Goal: Task Accomplishment & Management: Complete application form

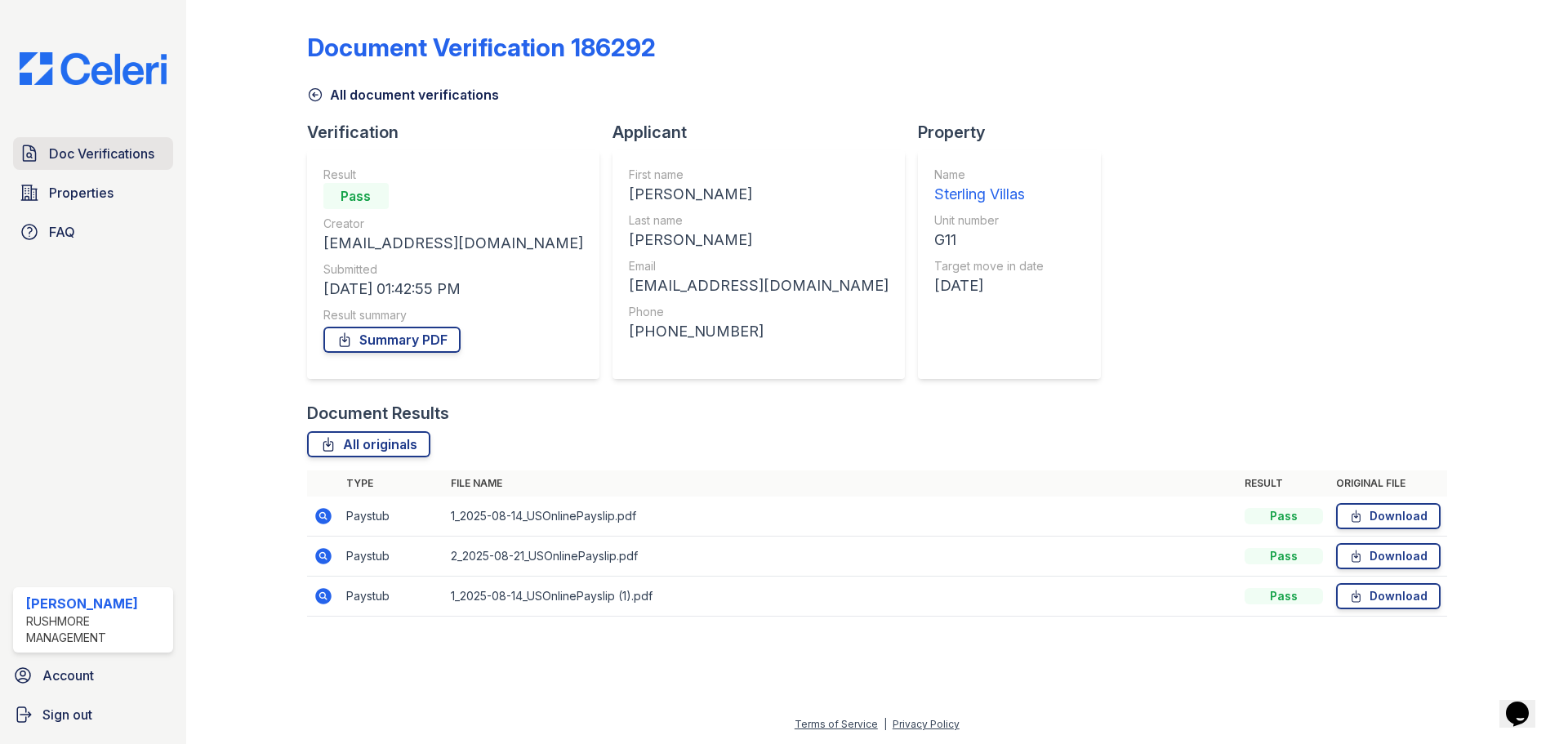
click at [104, 156] on span "Doc Verifications" at bounding box center [101, 153] width 106 height 20
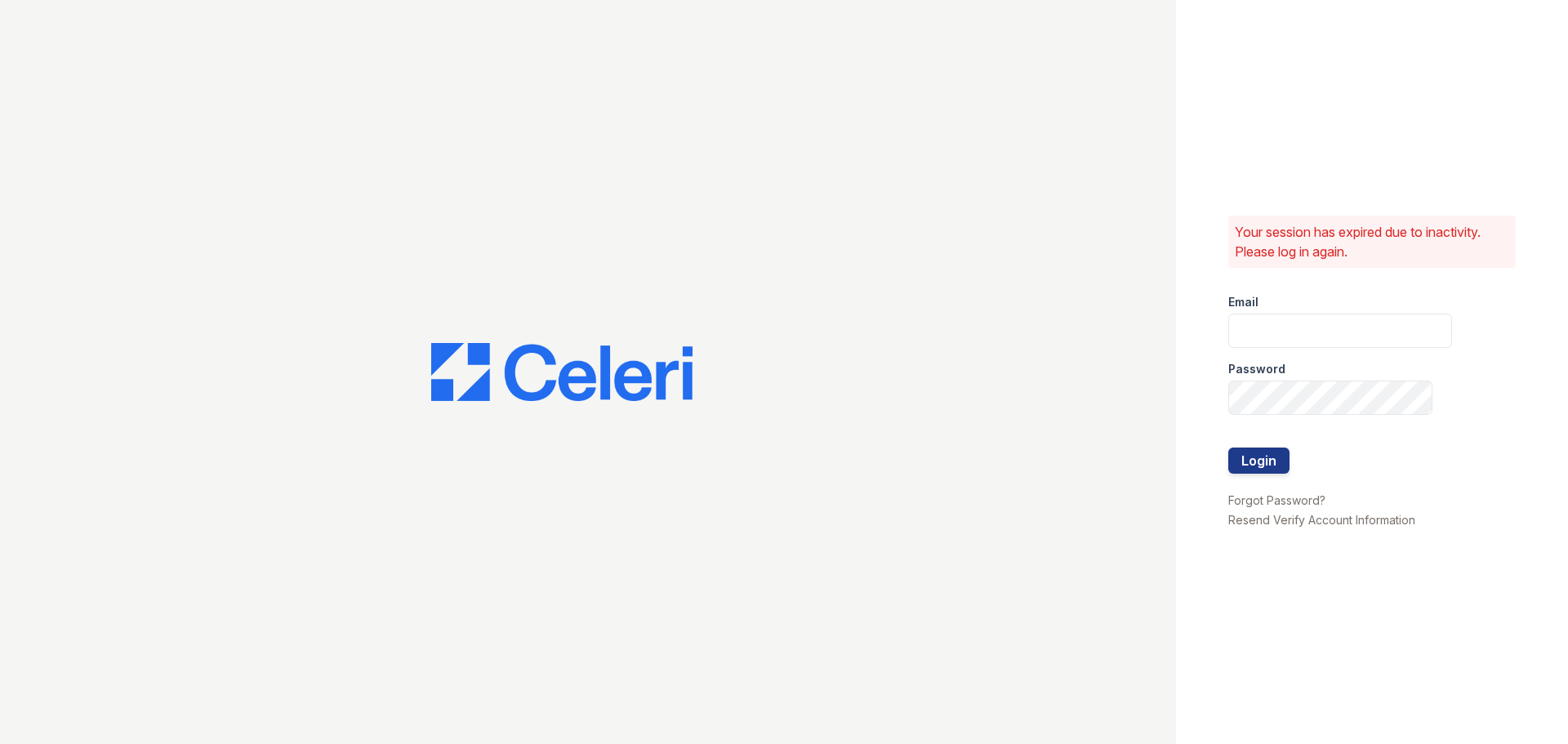
type input "[EMAIL_ADDRESS][DOMAIN_NAME]"
click at [1242, 457] on button "Login" at bounding box center [1259, 460] width 61 height 26
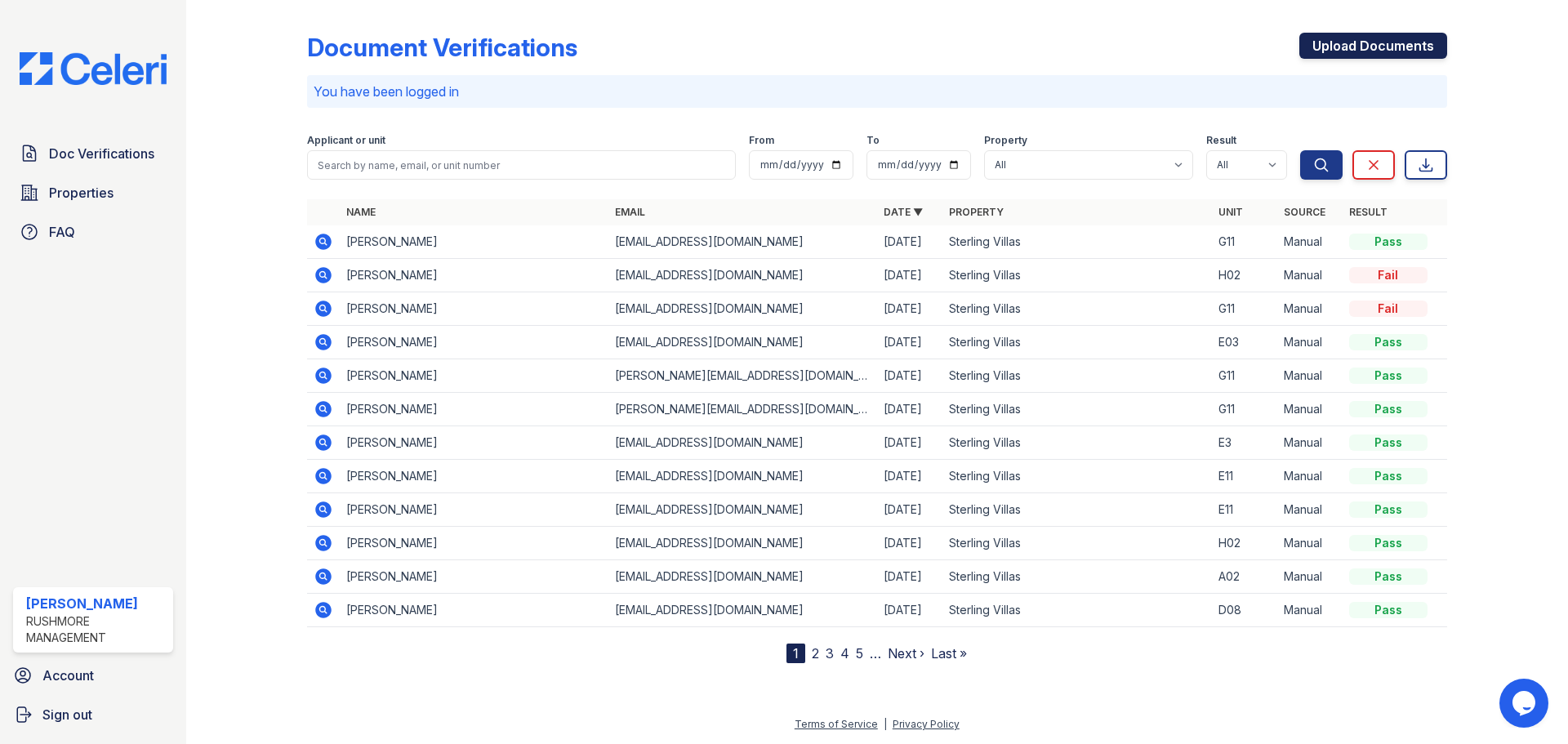
click at [1366, 43] on link "Upload Documents" at bounding box center [1373, 45] width 147 height 26
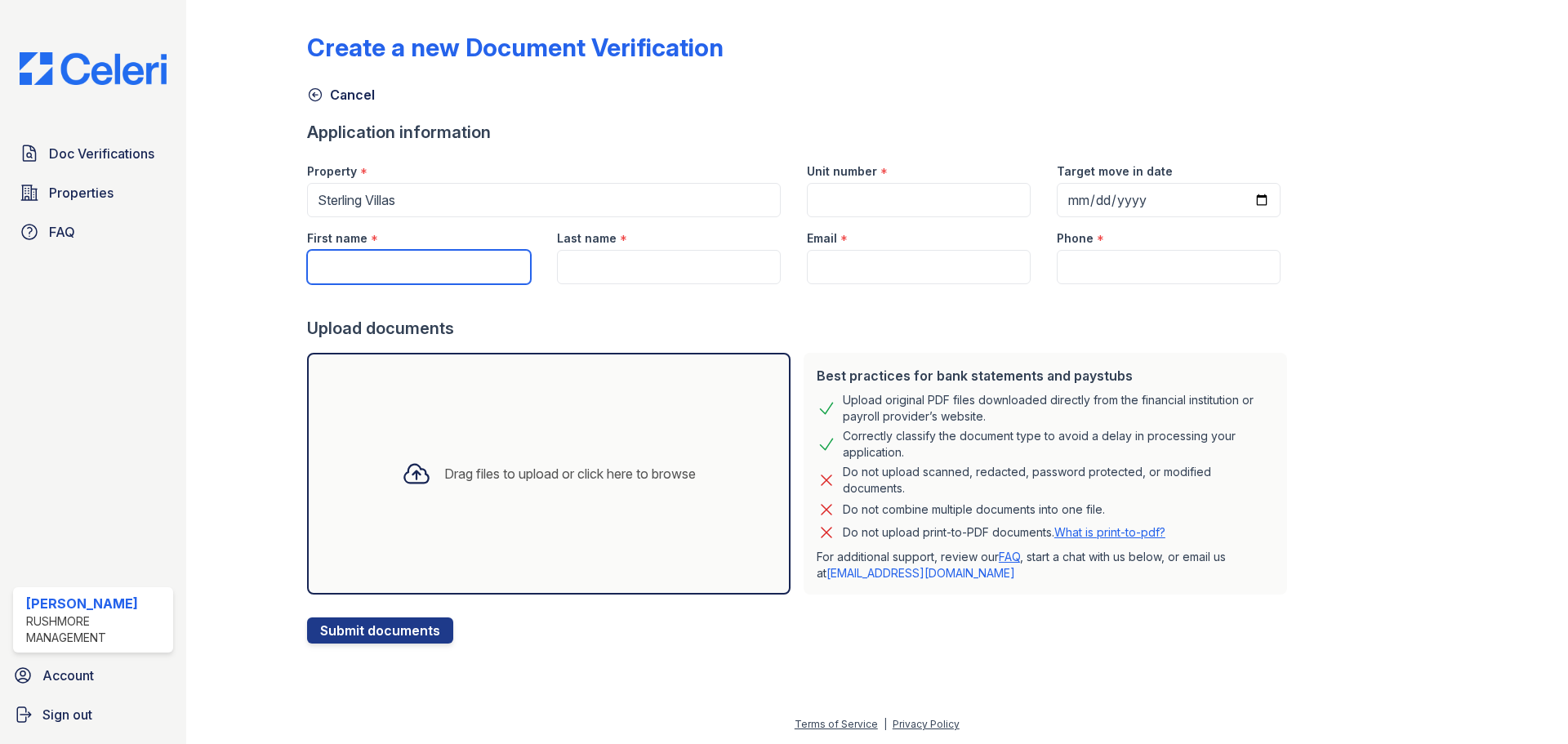
click at [381, 262] on input "First name" at bounding box center [418, 267] width 224 height 34
type input "Ashley"
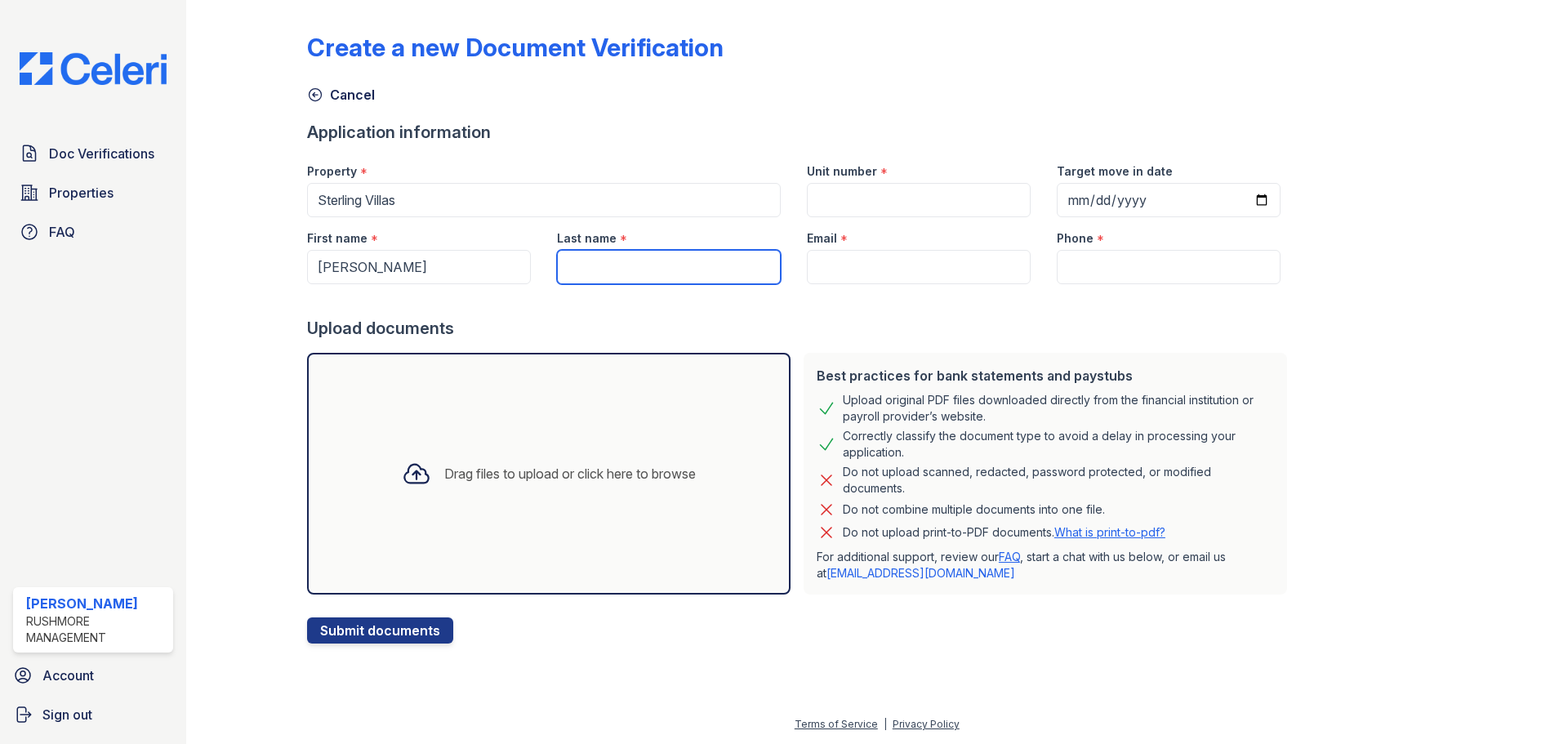
click at [572, 262] on input "Last name" at bounding box center [669, 267] width 224 height 34
type input "Johnson"
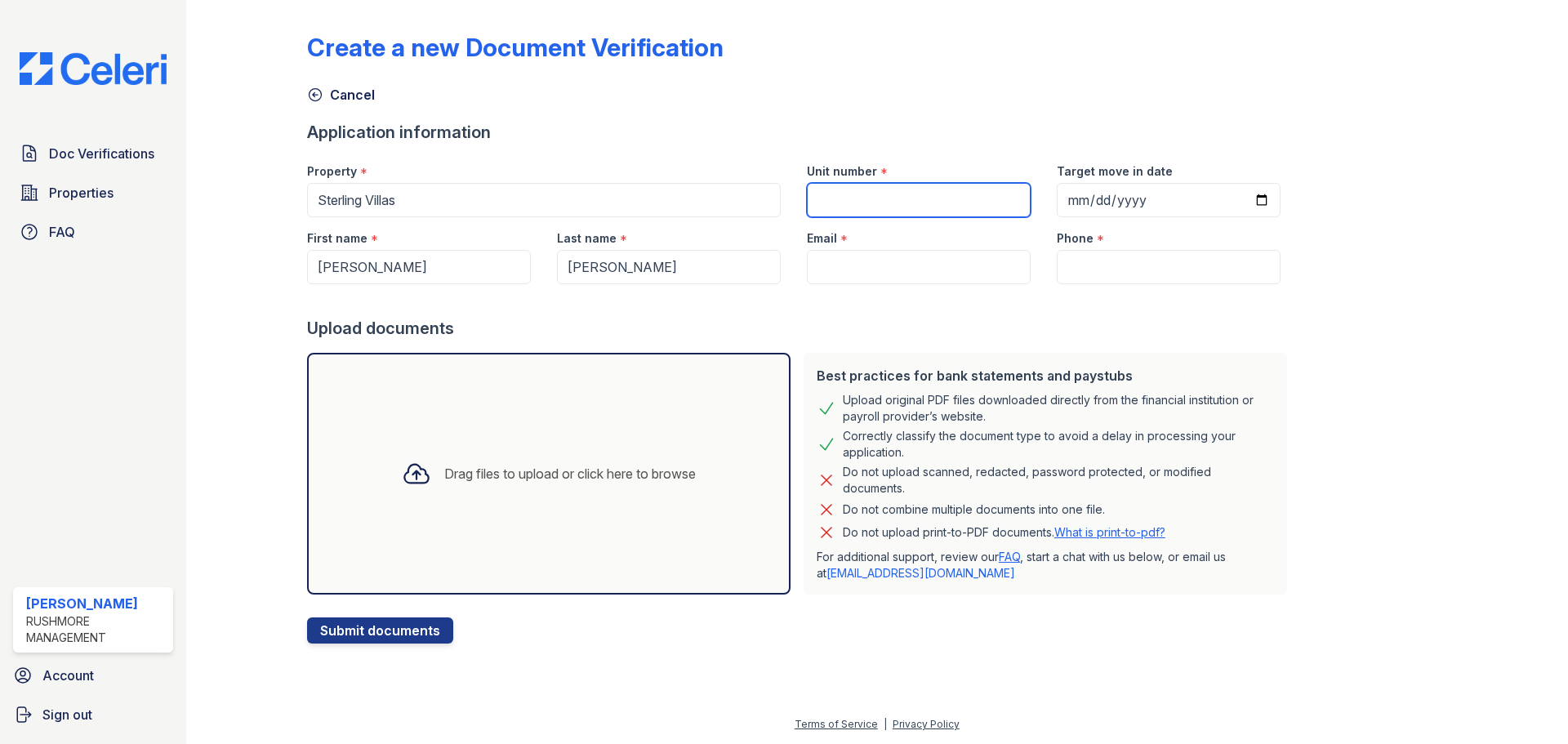
click at [878, 197] on input "Unit number" at bounding box center [919, 200] width 224 height 34
type input "G11"
click at [1057, 205] on input "Target move in date" at bounding box center [1168, 200] width 224 height 34
type input "2025-09-15"
click at [1069, 266] on input "Phone" at bounding box center [1168, 267] width 224 height 34
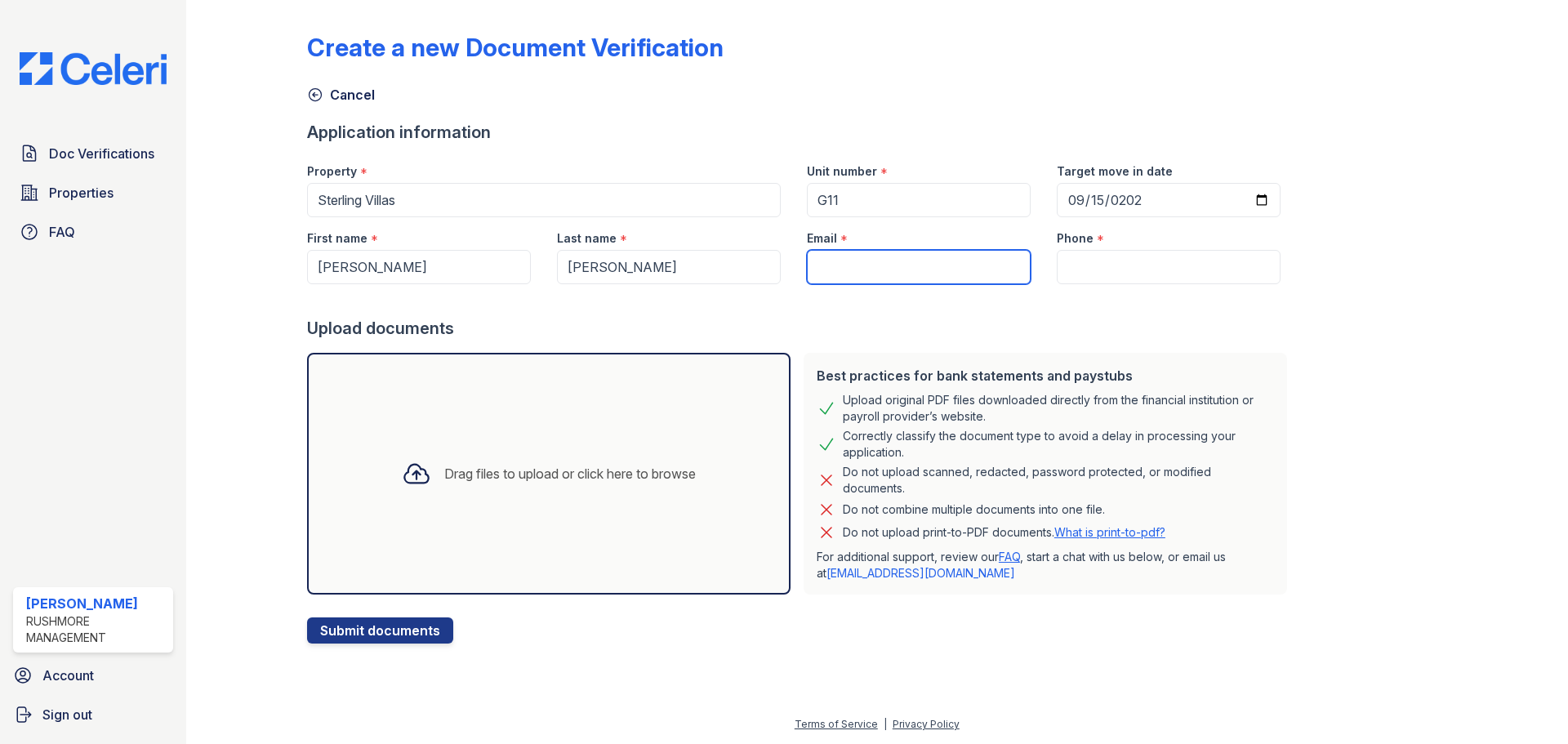
click at [863, 264] on input "Email" at bounding box center [919, 267] width 224 height 34
click at [813, 272] on input "Email" at bounding box center [919, 267] width 224 height 34
paste input "Itsshi08091123@gmail.com"
type input "Itsshi08091123@gmail.com"
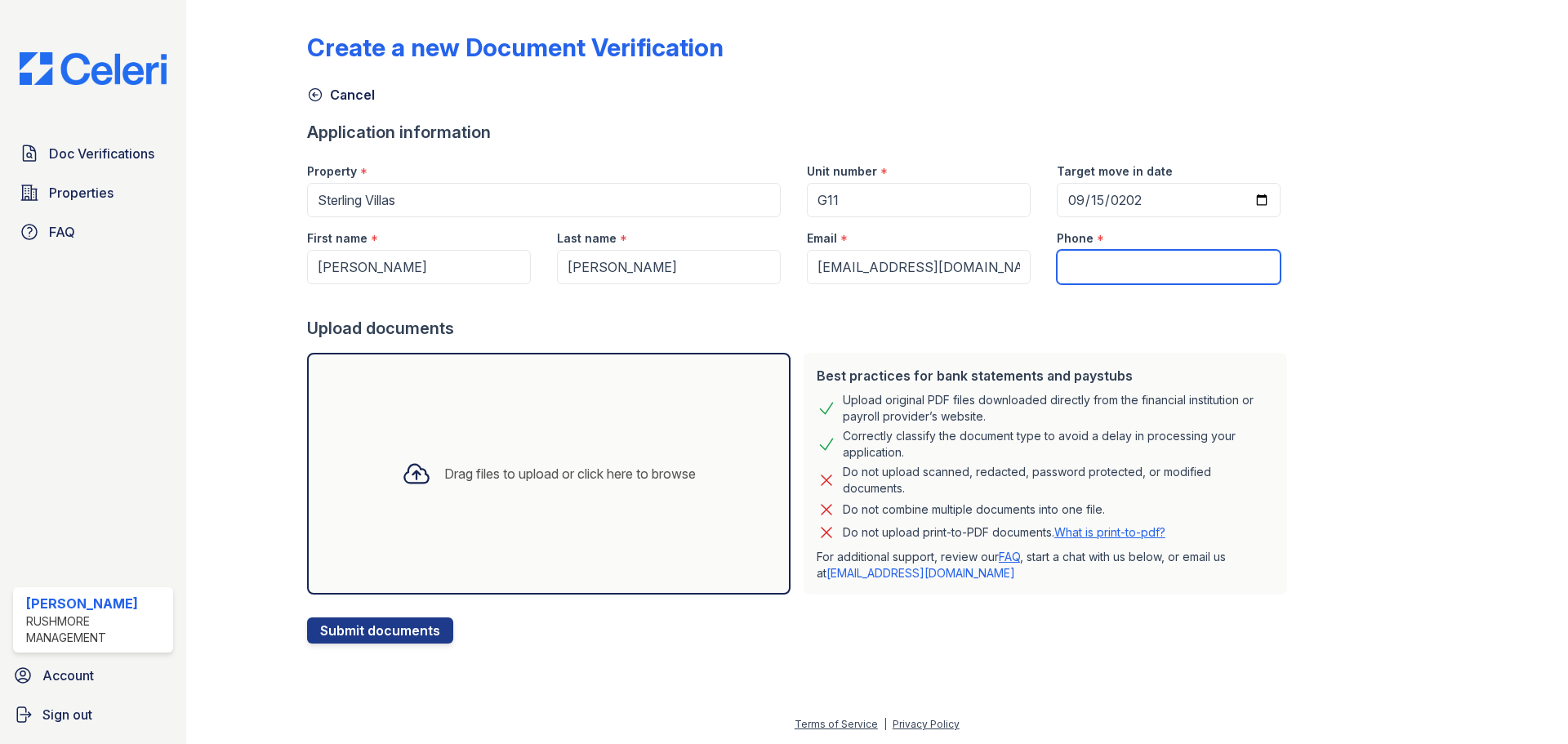
click at [1092, 264] on input "Phone" at bounding box center [1168, 267] width 224 height 34
click at [1088, 256] on input "Phone" at bounding box center [1168, 267] width 224 height 34
type input "4704201247"
click at [1214, 303] on div at bounding box center [800, 300] width 987 height 32
click at [476, 507] on div "Drag files to upload or click here to browse" at bounding box center [548, 474] width 483 height 242
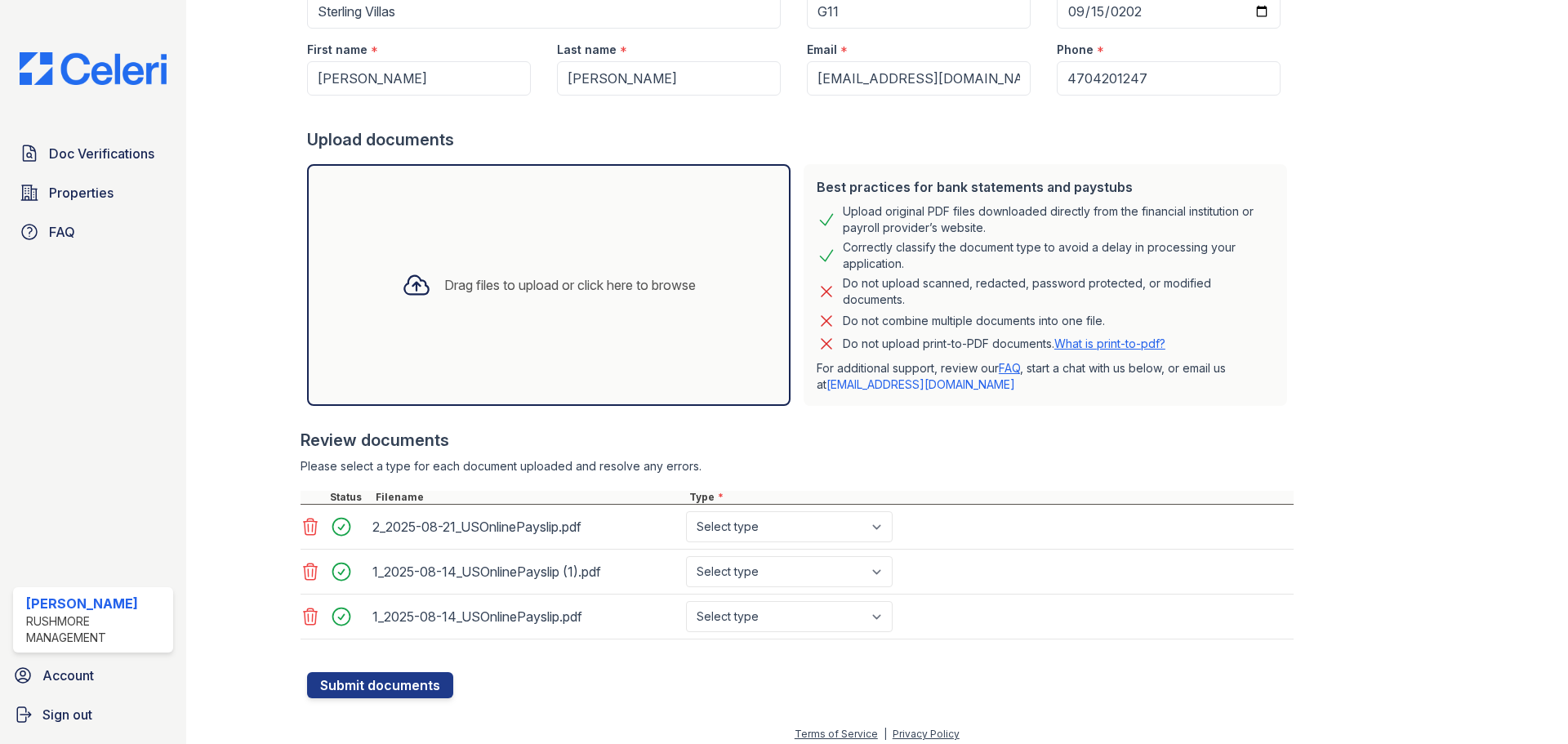
scroll to position [199, 0]
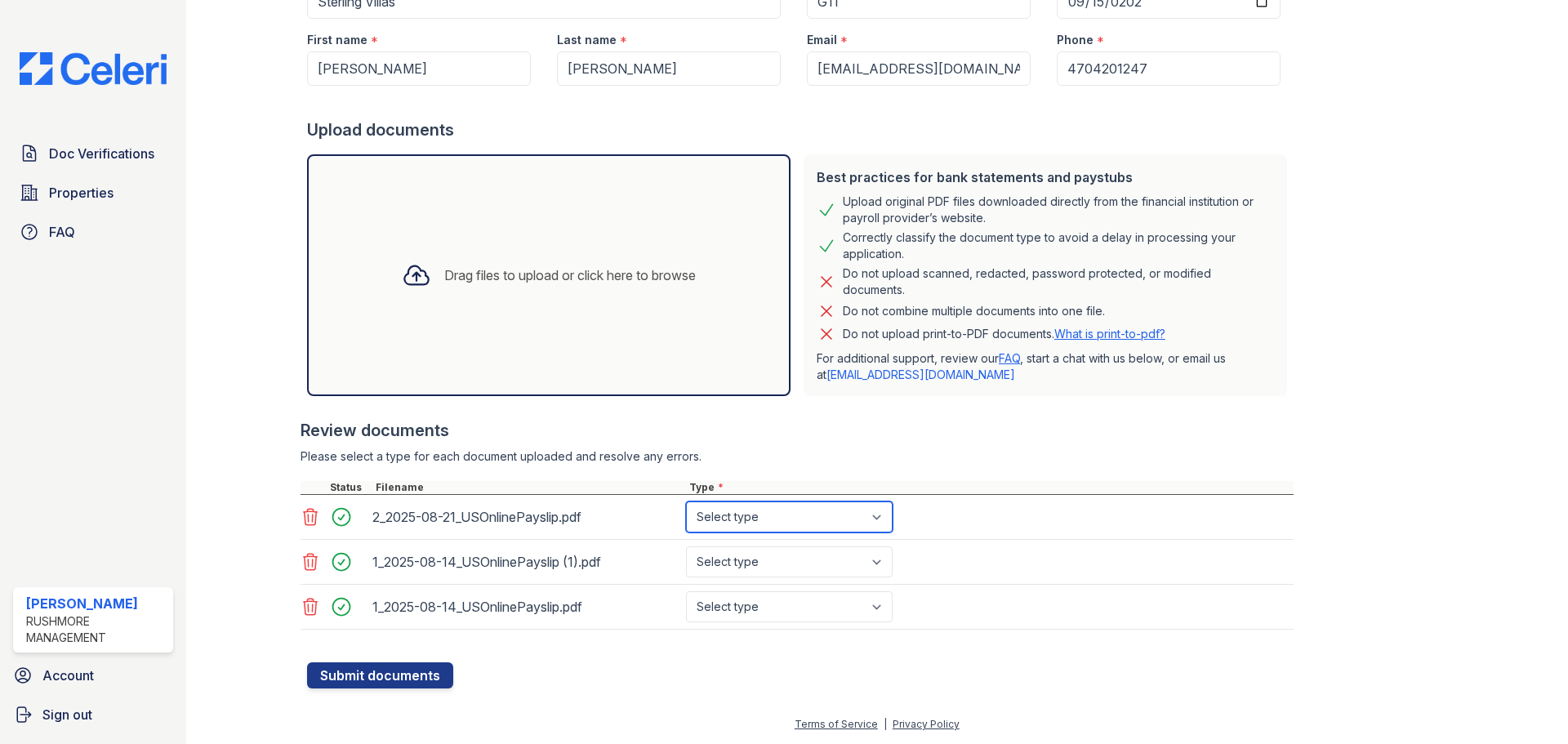
click at [703, 518] on select "Select type Paystub Bank Statement Offer Letter Tax Documents Benefit Award Let…" at bounding box center [789, 516] width 206 height 31
select select "paystub"
click at [686, 501] on select "Select type Paystub Bank Statement Offer Letter Tax Documents Benefit Award Let…" at bounding box center [789, 516] width 206 height 31
click at [707, 563] on select "Select type Paystub Bank Statement Offer Letter Tax Documents Benefit Award Let…" at bounding box center [789, 562] width 206 height 31
select select "paystub"
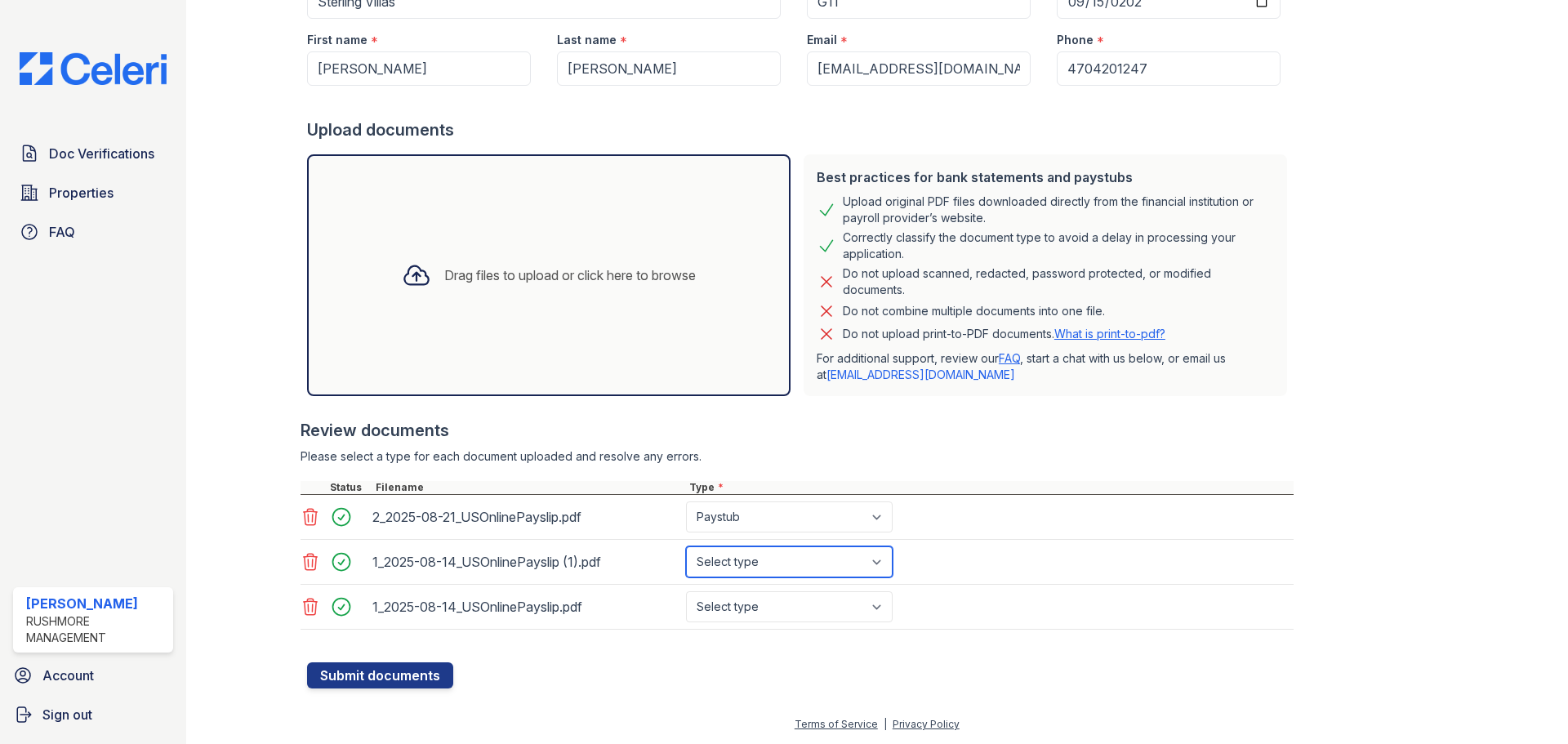
click at [686, 546] on select "Select type Paystub Bank Statement Offer Letter Tax Documents Benefit Award Let…" at bounding box center [789, 562] width 206 height 31
click at [722, 604] on select "Select type Paystub Bank Statement Offer Letter Tax Documents Benefit Award Let…" at bounding box center [789, 607] width 206 height 31
select select "paystub"
click at [686, 591] on select "Select type Paystub Bank Statement Offer Letter Tax Documents Benefit Award Let…" at bounding box center [789, 607] width 206 height 31
click at [370, 673] on button "Submit documents" at bounding box center [380, 675] width 147 height 26
